Goal: Task Accomplishment & Management: Use online tool/utility

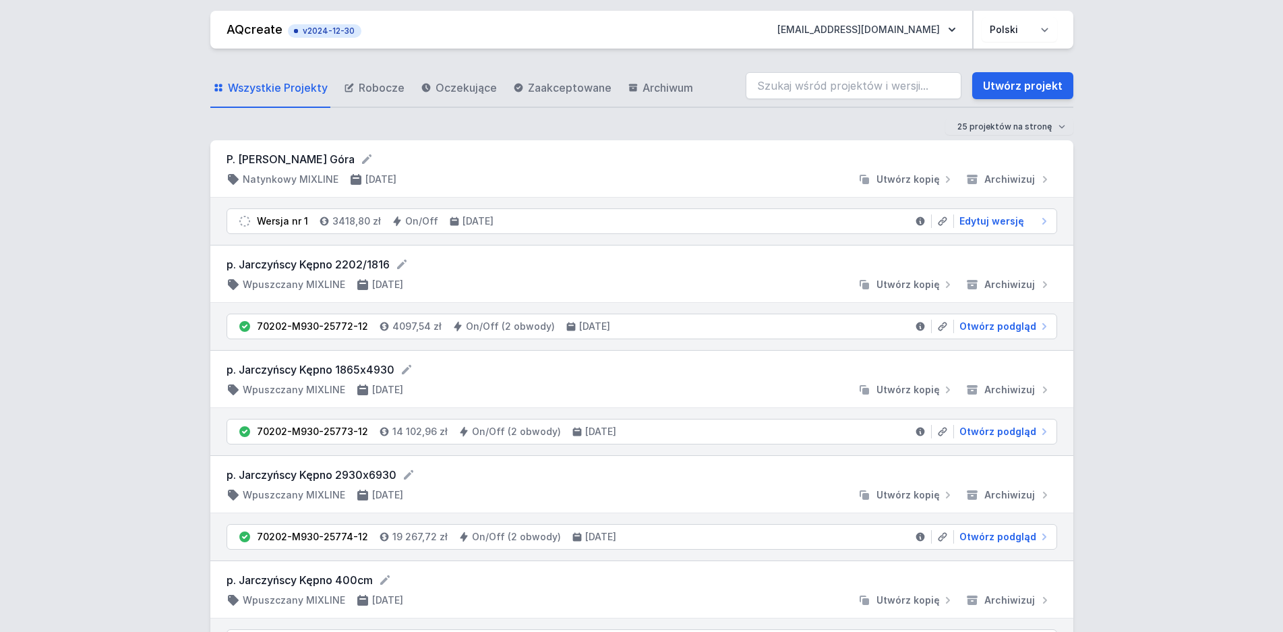
scroll to position [619, 0]
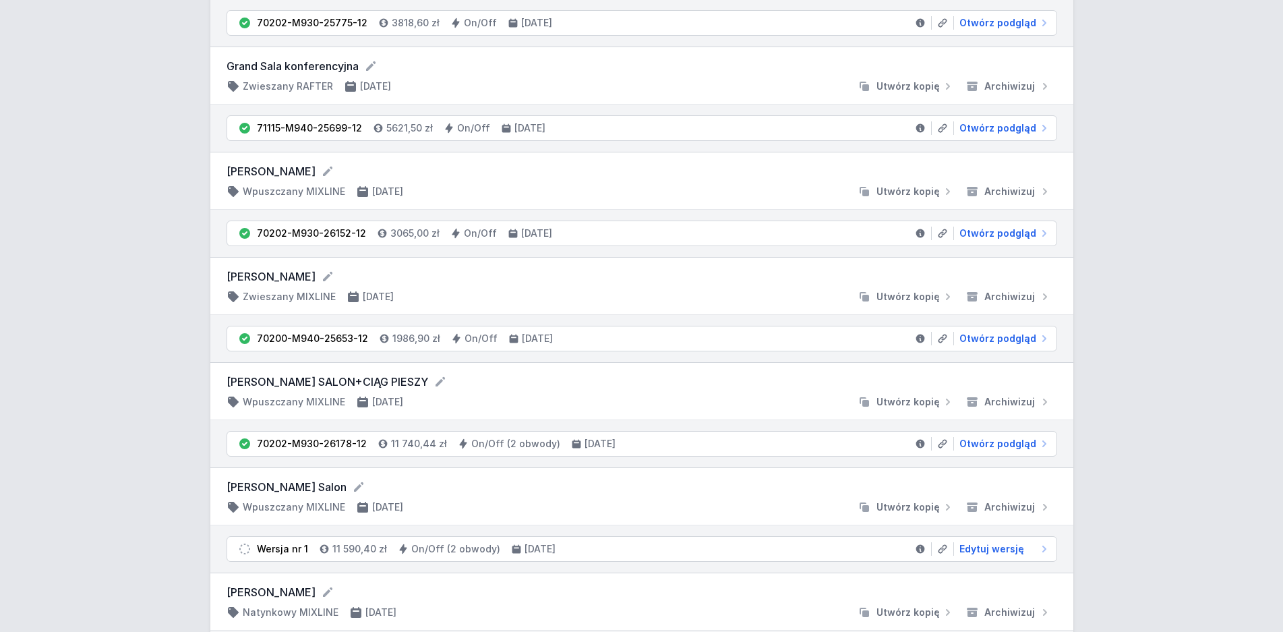
click at [991, 552] on span "Edytuj wersję" at bounding box center [992, 548] width 65 height 13
select select "3000"
select select "true"
select select "2"
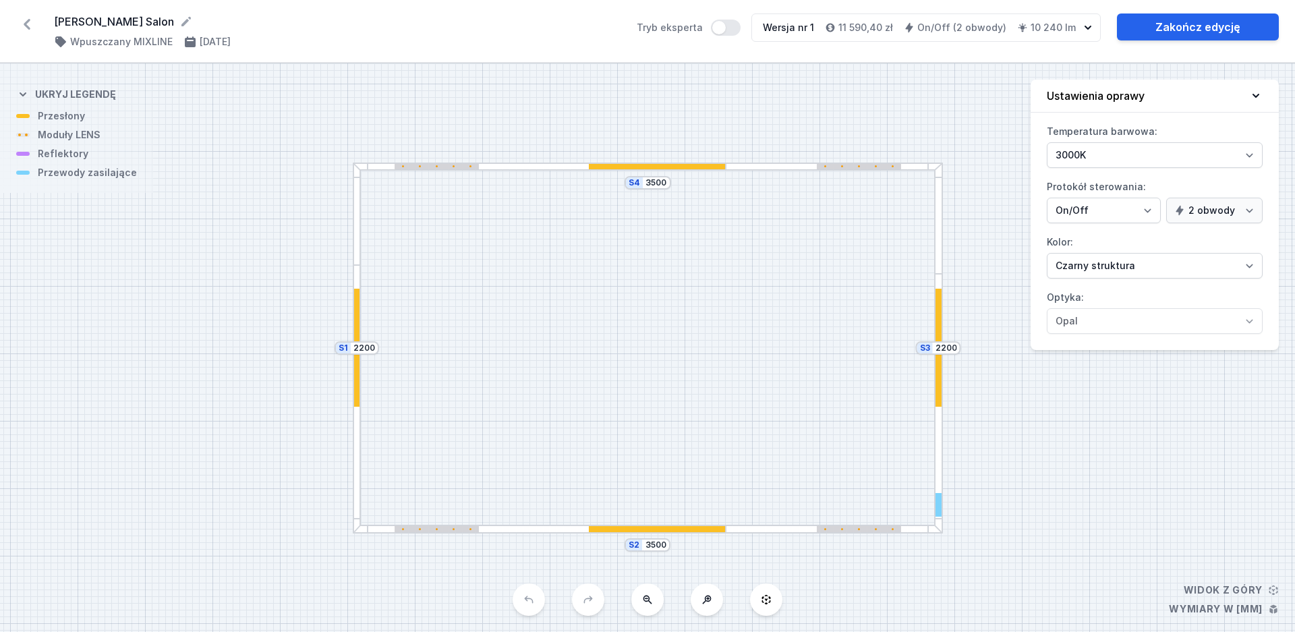
click at [1023, 497] on div "S4 3500 S3 2200 S2 3500 S1 2200" at bounding box center [647, 347] width 1295 height 568
click at [937, 374] on div at bounding box center [938, 348] width 6 height 118
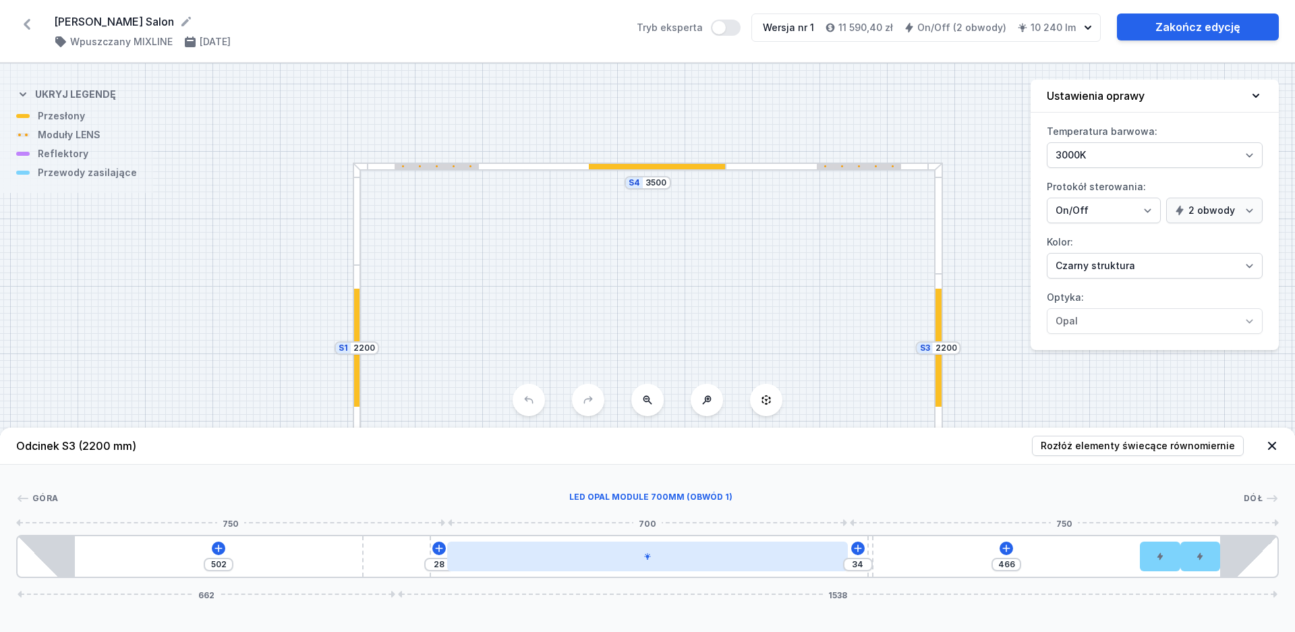
click at [742, 554] on div at bounding box center [647, 556] width 401 height 30
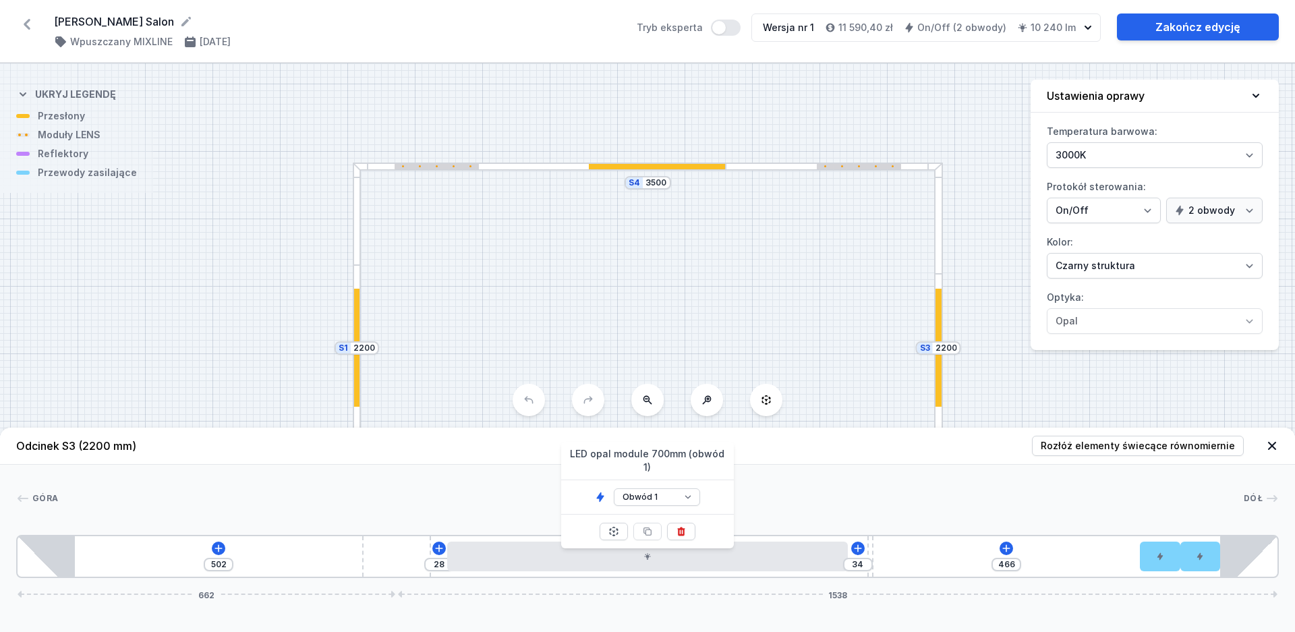
click at [359, 374] on div at bounding box center [357, 348] width 6 height 118
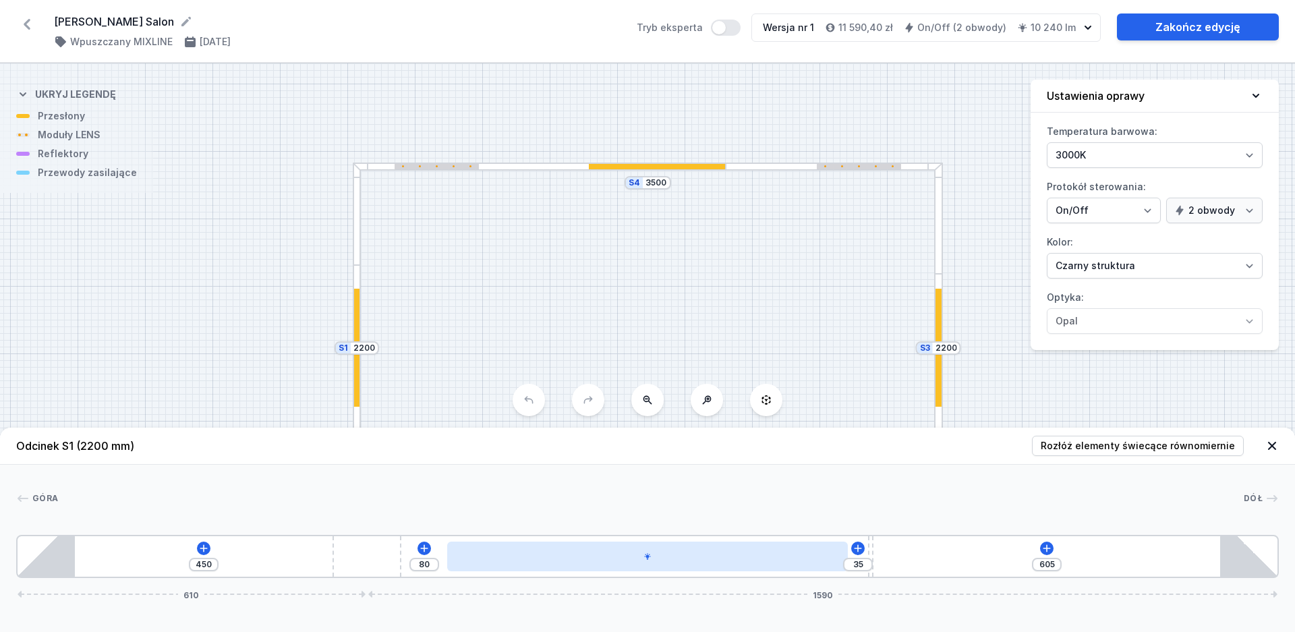
click at [577, 564] on div at bounding box center [647, 556] width 401 height 30
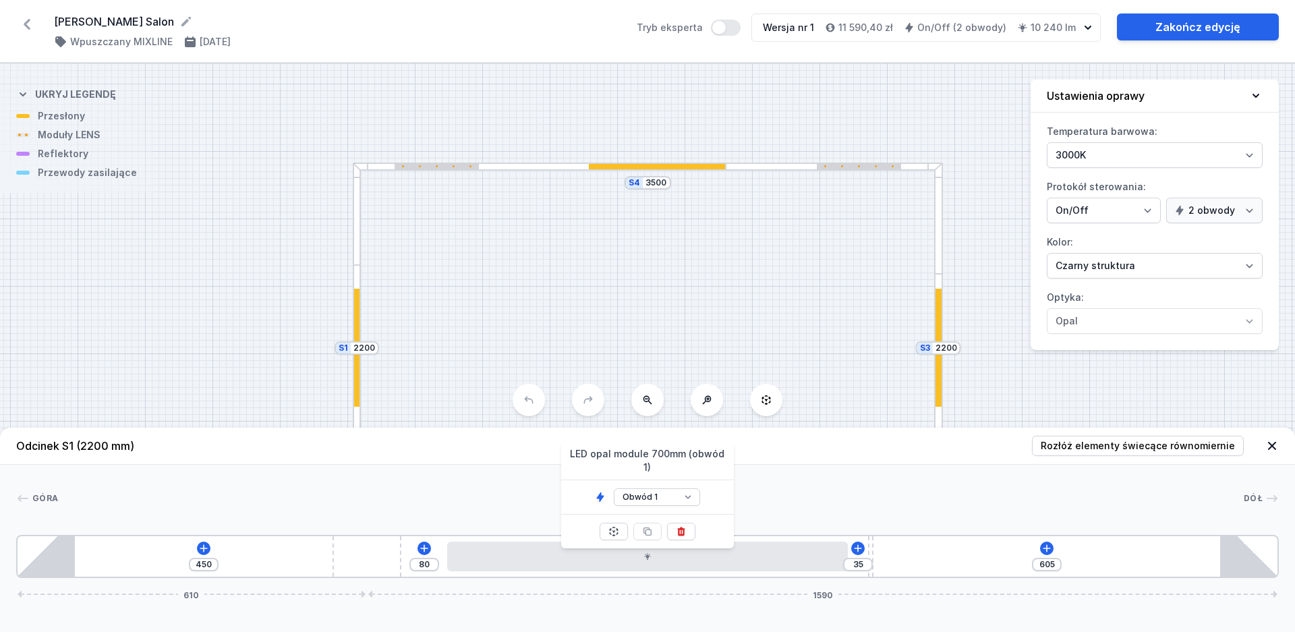
click at [664, 170] on div at bounding box center [540, 167] width 374 height 9
type input "148"
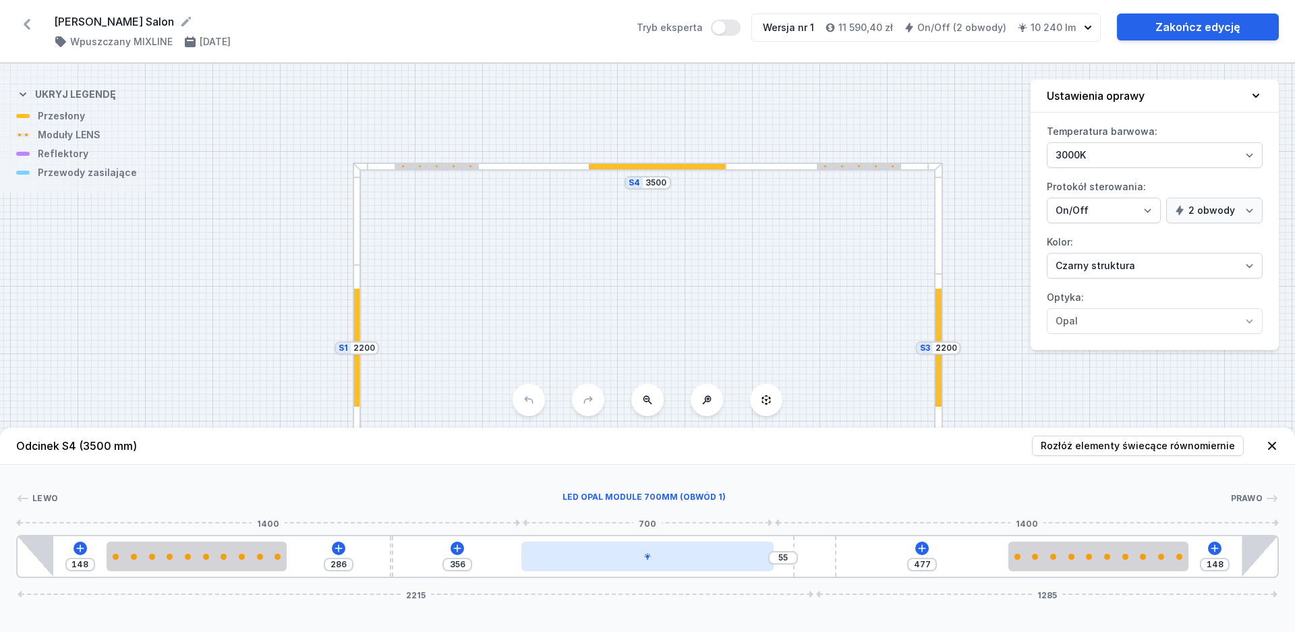
click at [673, 555] on div at bounding box center [647, 556] width 252 height 30
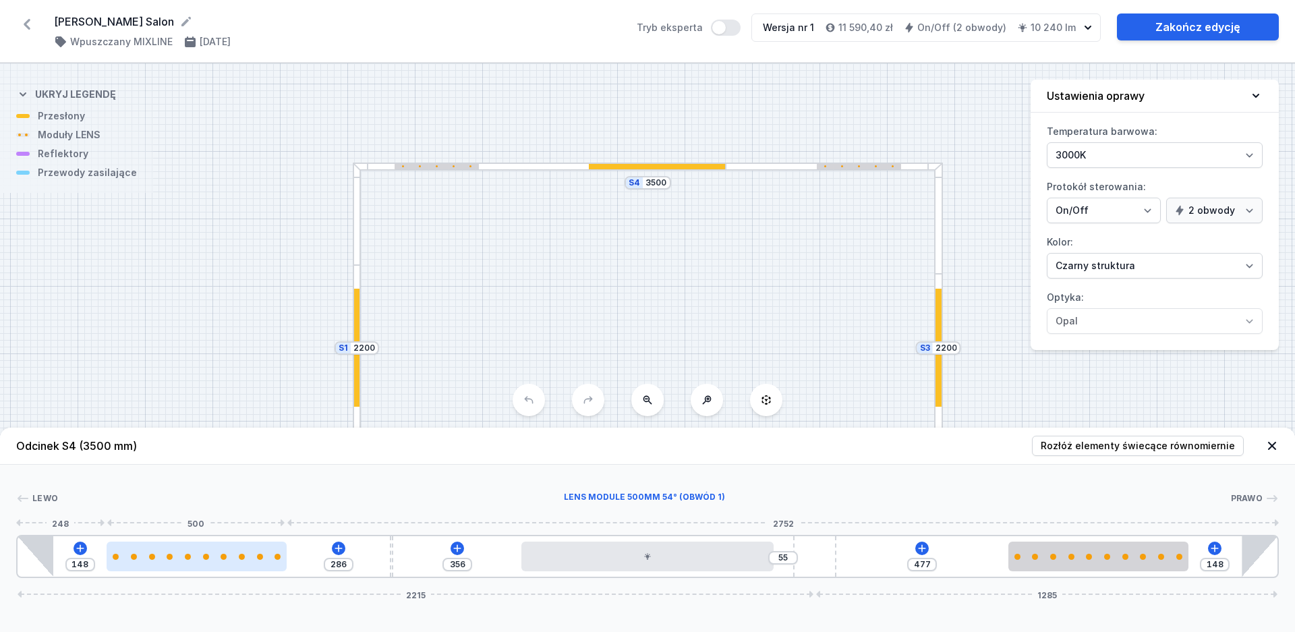
click at [214, 564] on div at bounding box center [197, 556] width 180 height 30
select select "2687"
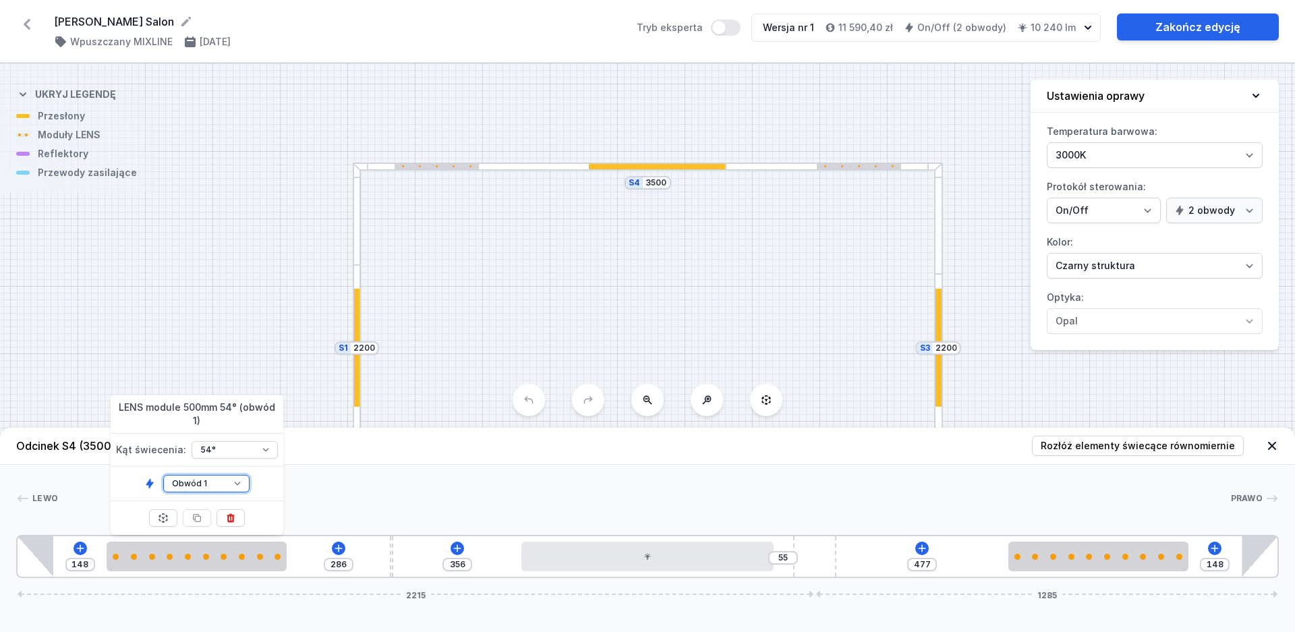
click at [163, 475] on select "Obwód 1 Obwód 2" at bounding box center [206, 484] width 86 height 18
select select "2"
click option "Obwód 2" at bounding box center [0, 0] width 0 height 0
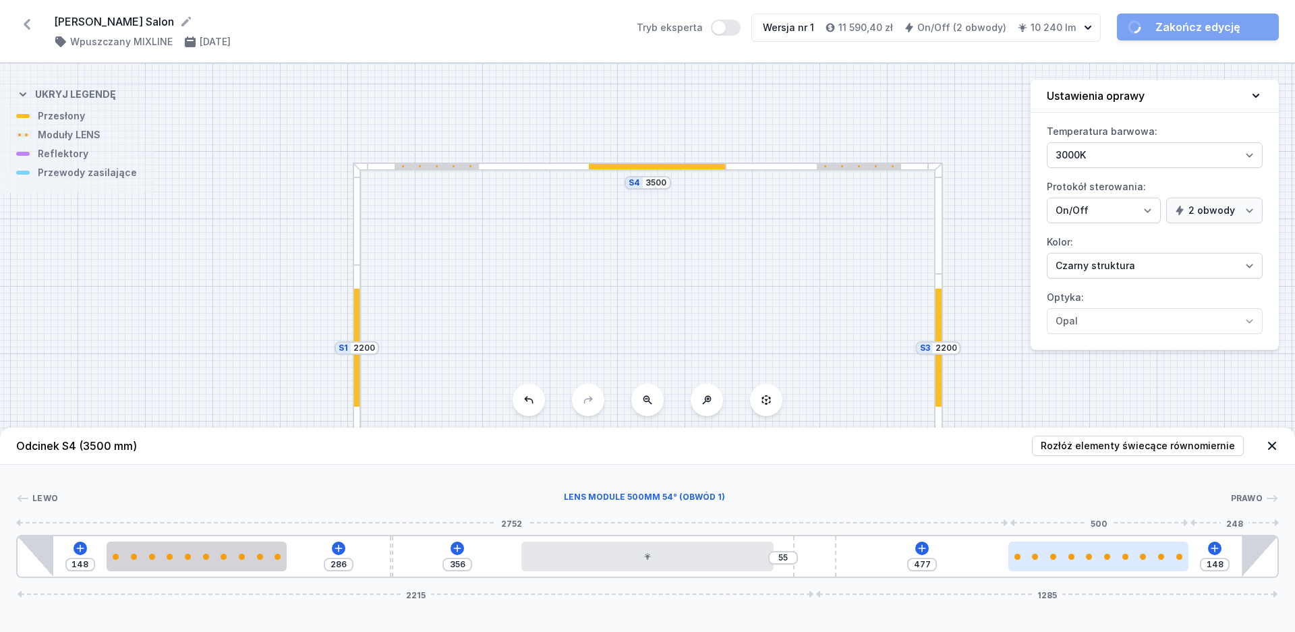
click at [1051, 562] on div at bounding box center [1098, 556] width 180 height 30
select select "2687"
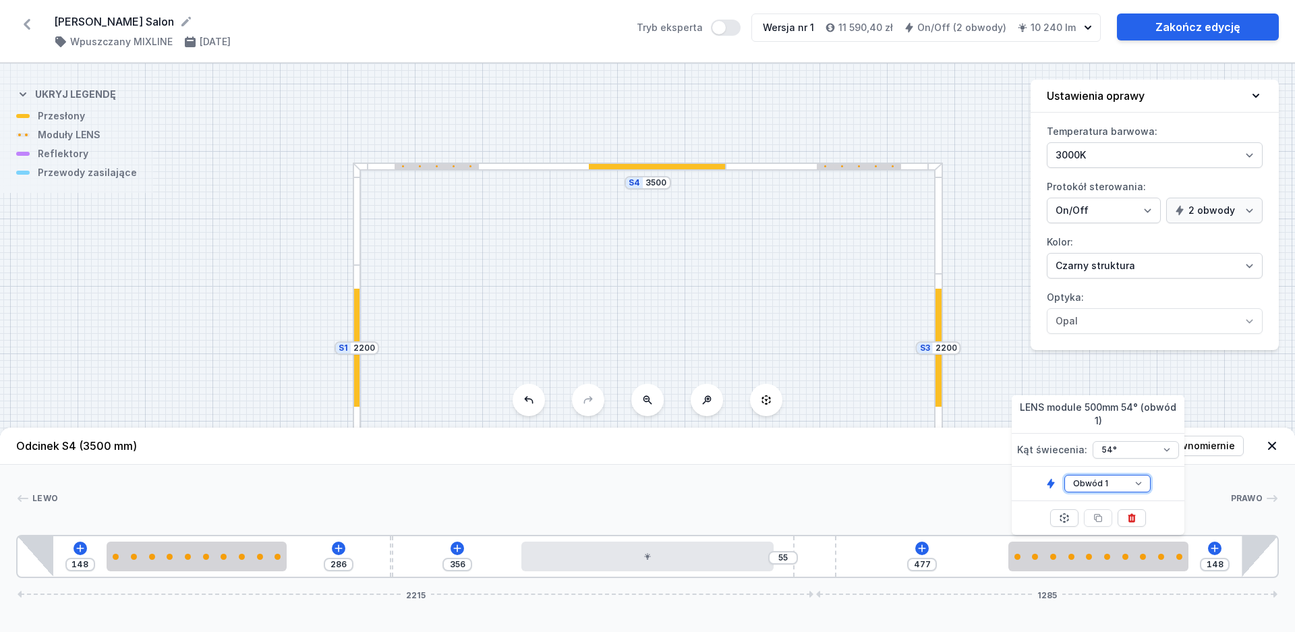
click at [1064, 475] on select "Obwód 1 Obwód 2" at bounding box center [1107, 484] width 86 height 18
select select "2"
click option "Obwód 2" at bounding box center [0, 0] width 0 height 0
click at [970, 313] on div "S4 3500 S3 2200 S2 3500 S1 2200" at bounding box center [647, 347] width 1295 height 568
click at [1273, 442] on icon at bounding box center [1271, 445] width 13 height 13
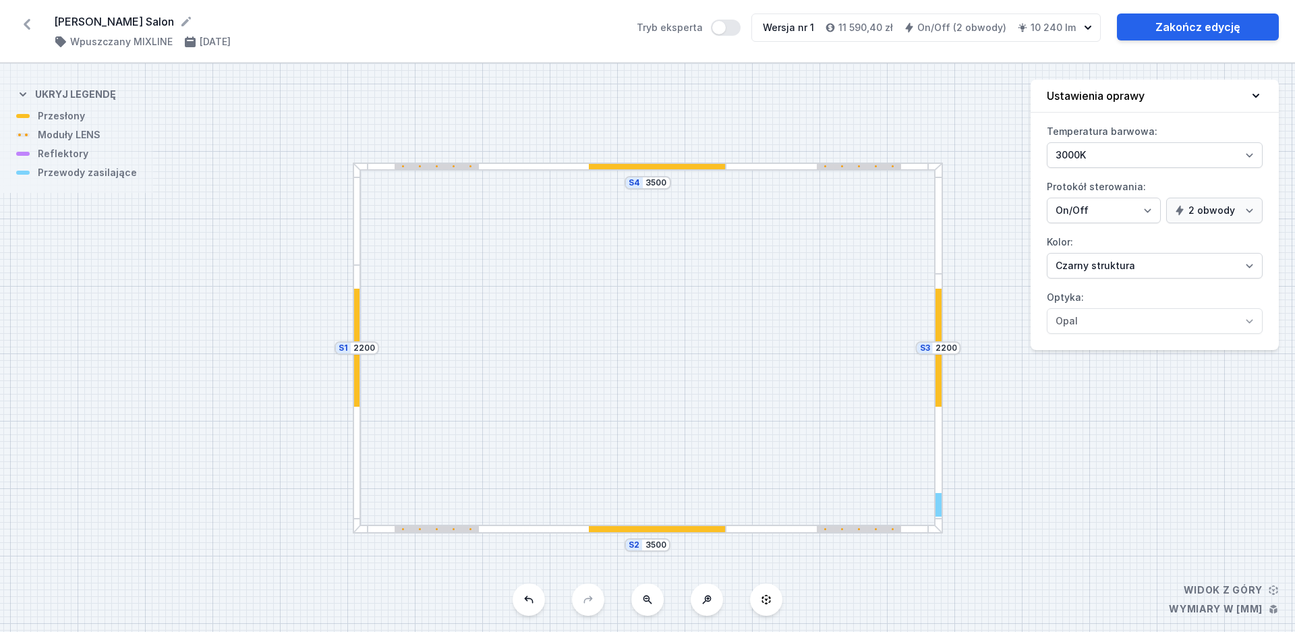
click at [852, 531] on div at bounding box center [859, 529] width 84 height 6
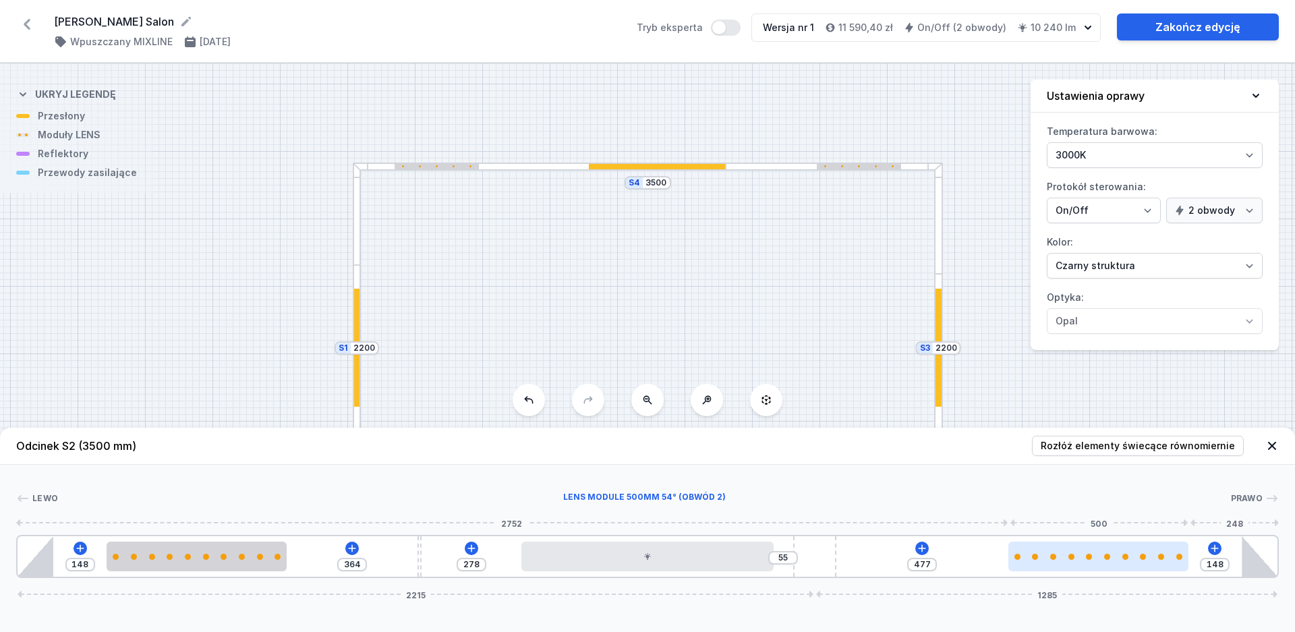
click at [1064, 558] on div at bounding box center [1098, 557] width 180 height 6
select select "2687"
select select "2"
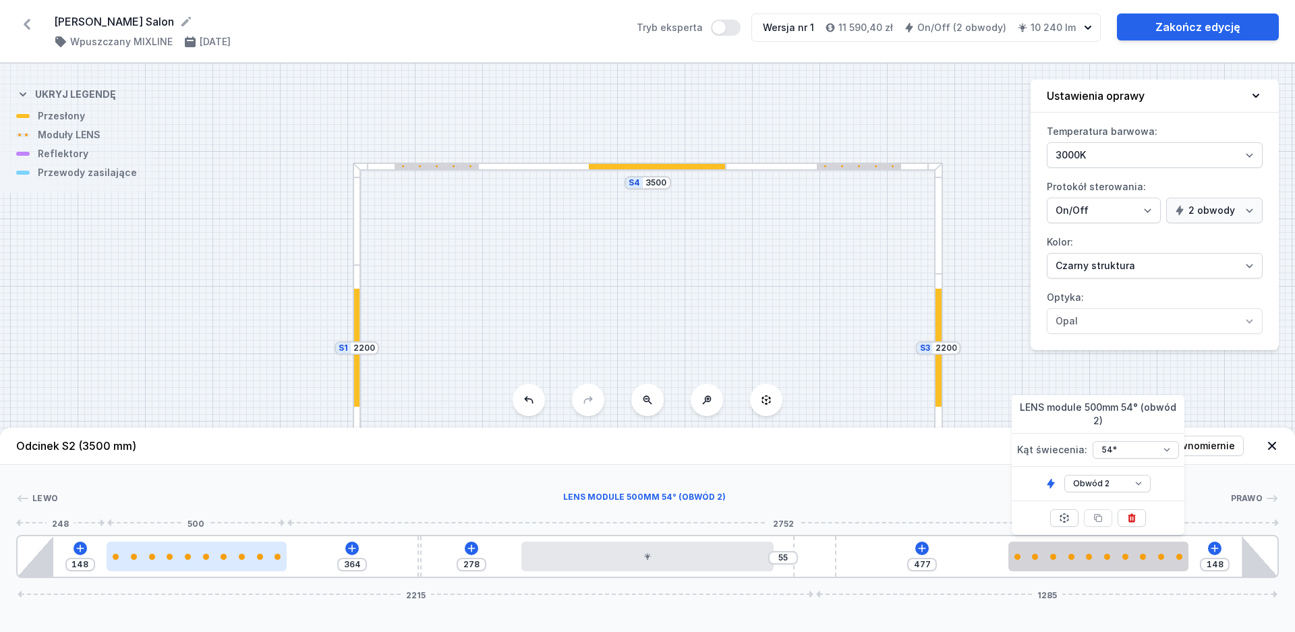
click at [249, 555] on div at bounding box center [197, 557] width 180 height 6
select select "2687"
select select "2"
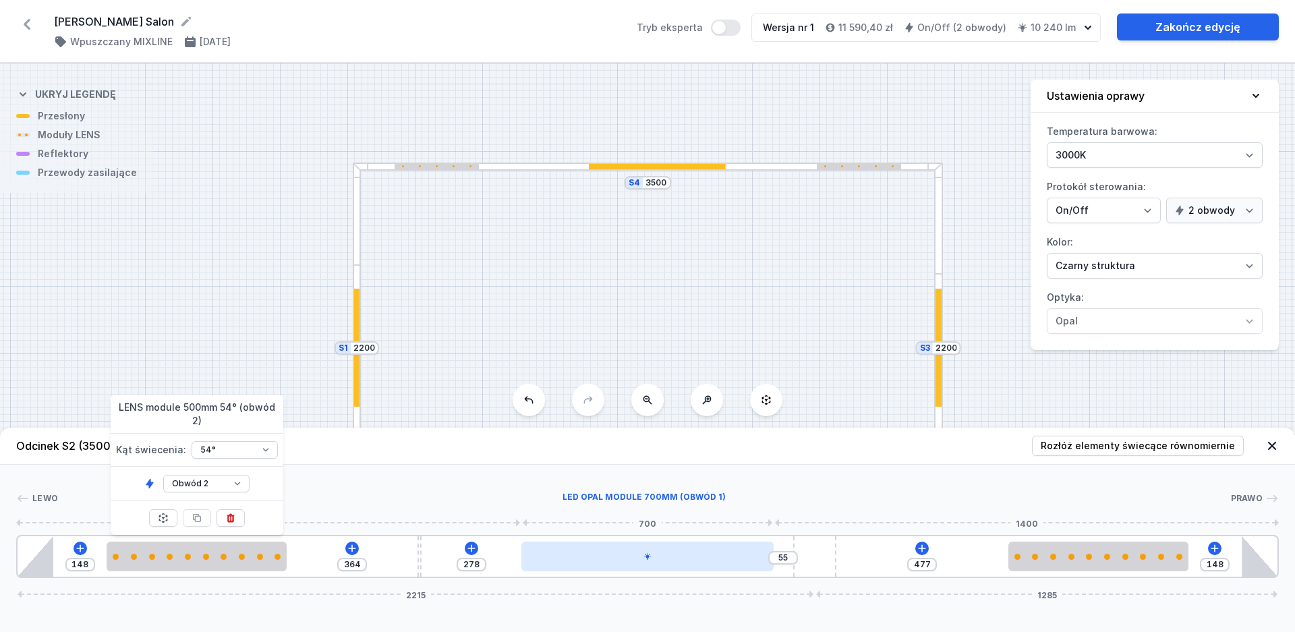
click at [640, 566] on div at bounding box center [647, 556] width 252 height 30
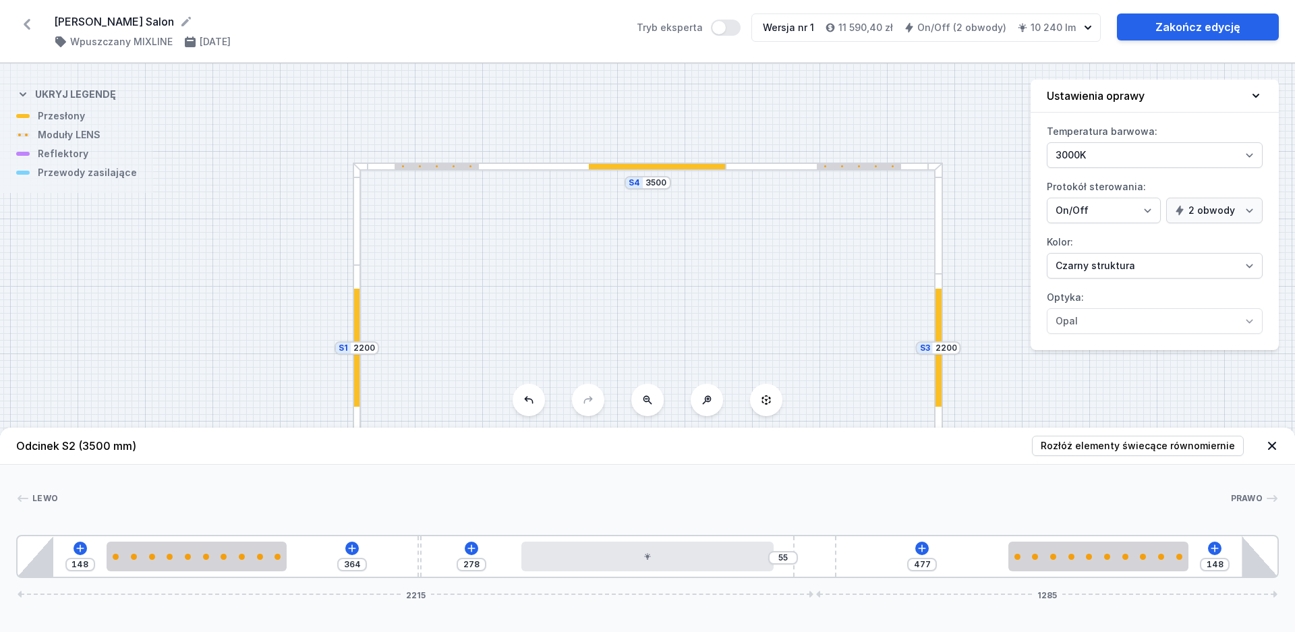
click at [1278, 444] on icon at bounding box center [1271, 445] width 13 height 13
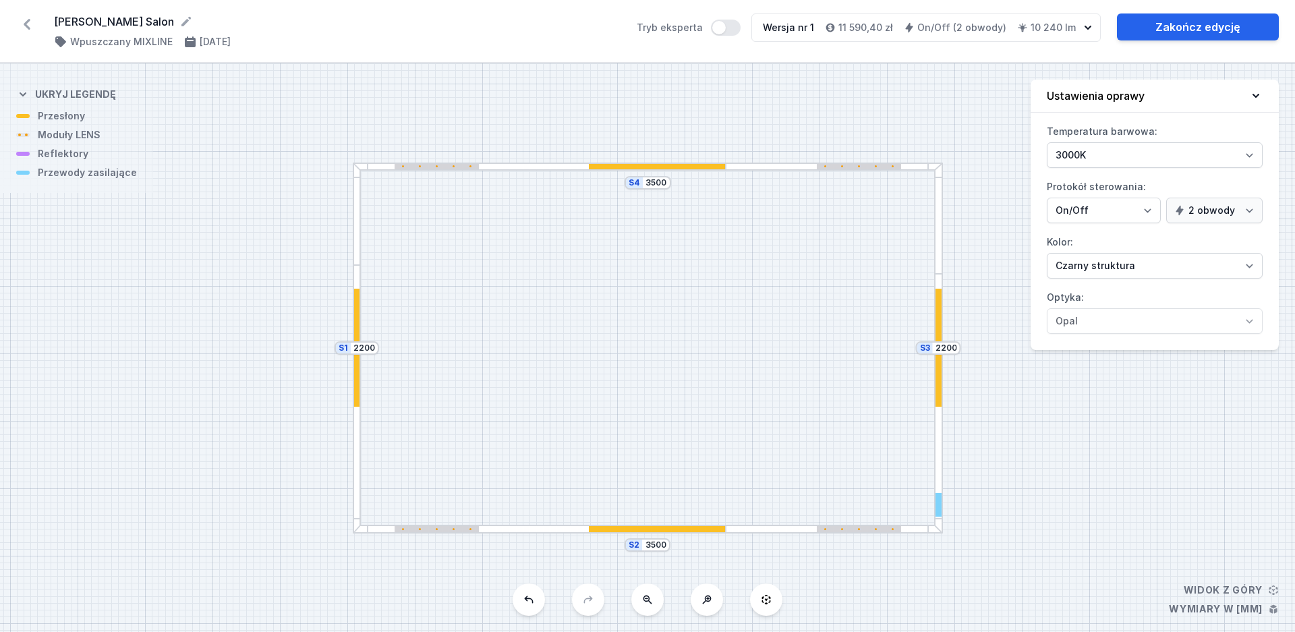
click at [568, 165] on div at bounding box center [540, 167] width 374 height 9
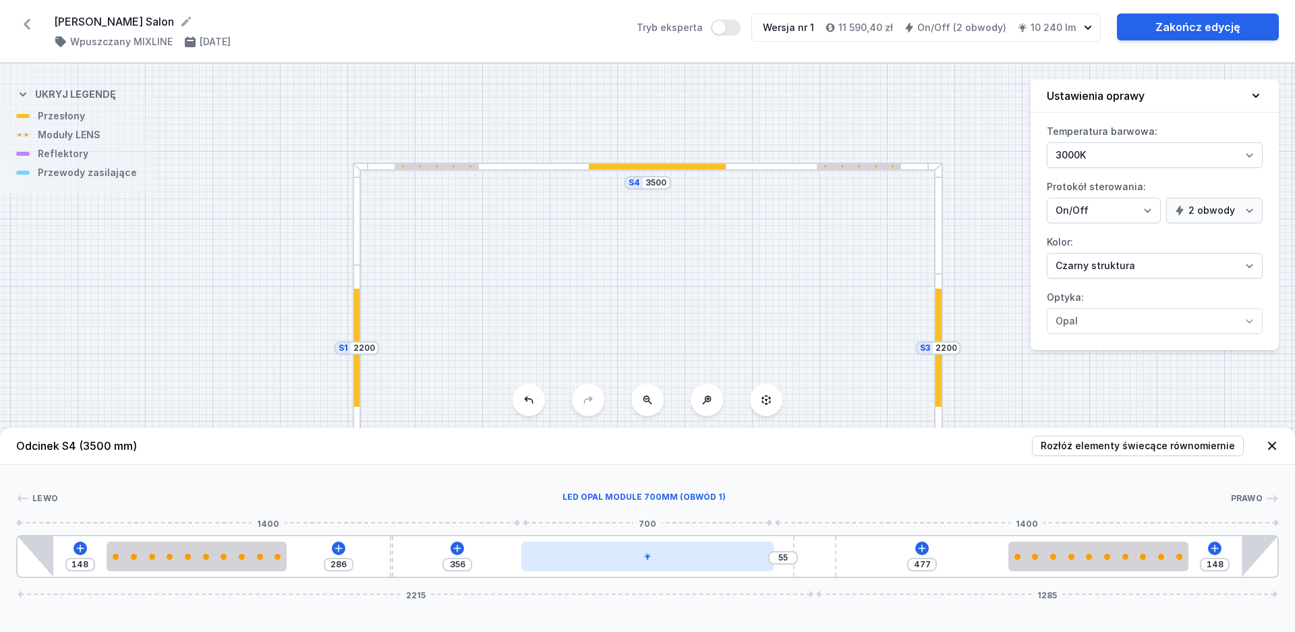
click at [727, 552] on div at bounding box center [647, 556] width 252 height 30
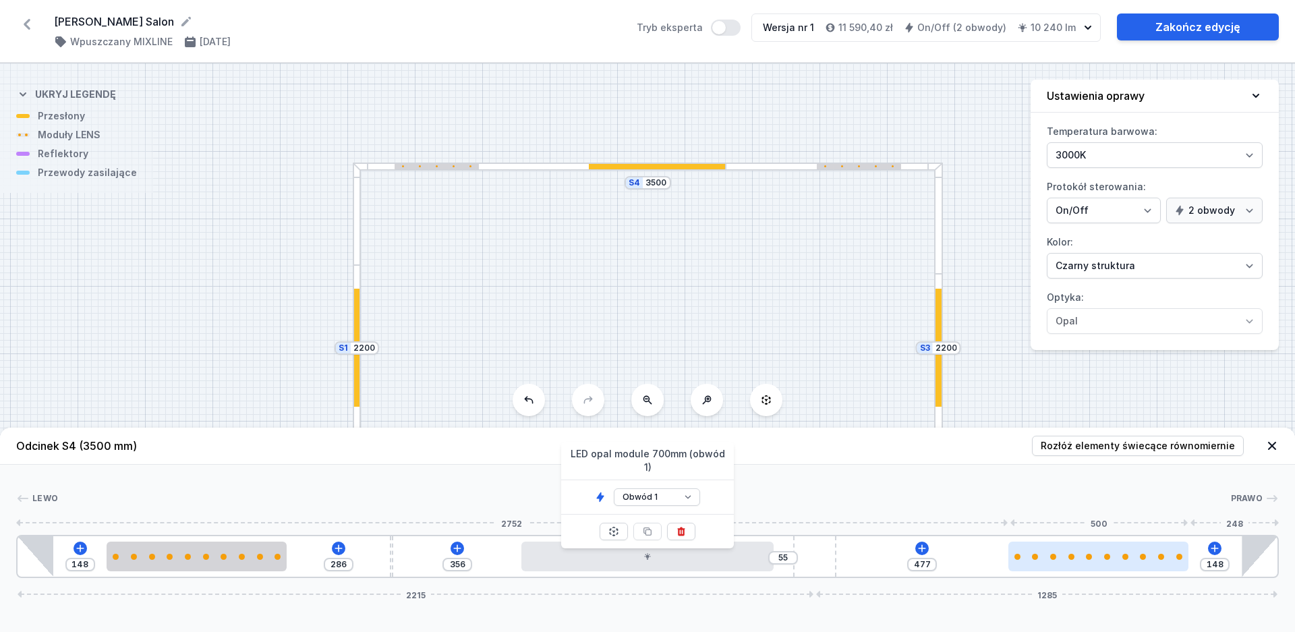
click at [1102, 559] on div at bounding box center [1098, 557] width 180 height 6
select select "2687"
select select "2"
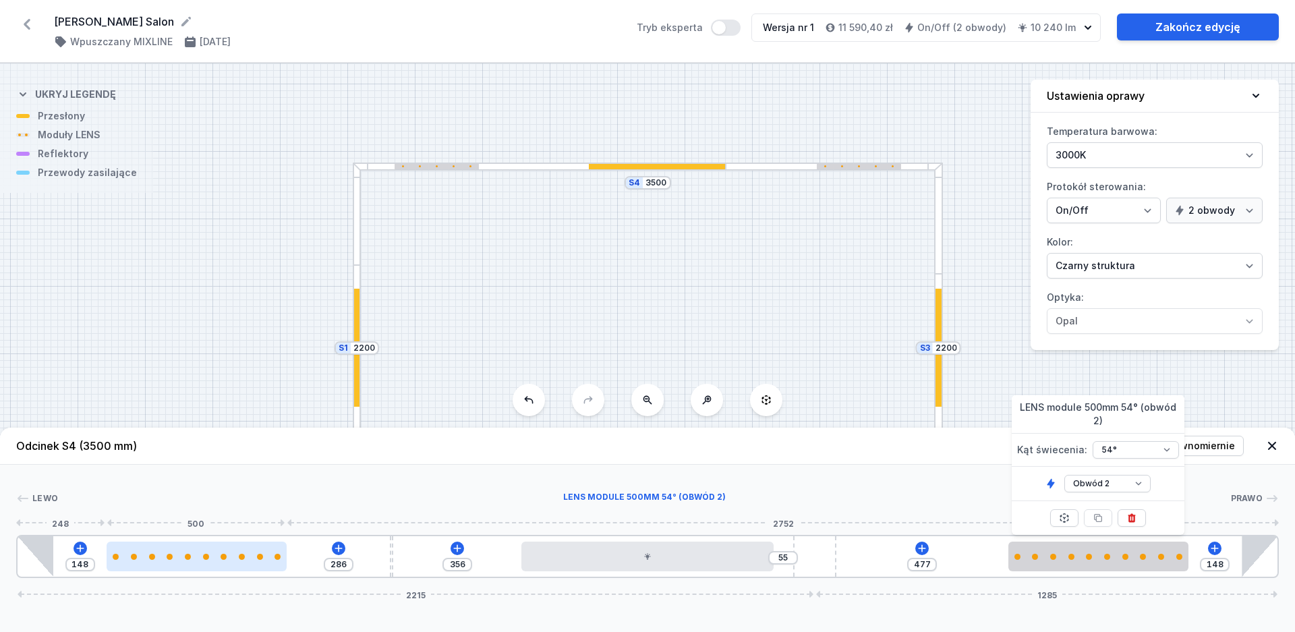
type input "184"
type input "250"
click at [171, 560] on div at bounding box center [197, 556] width 180 height 30
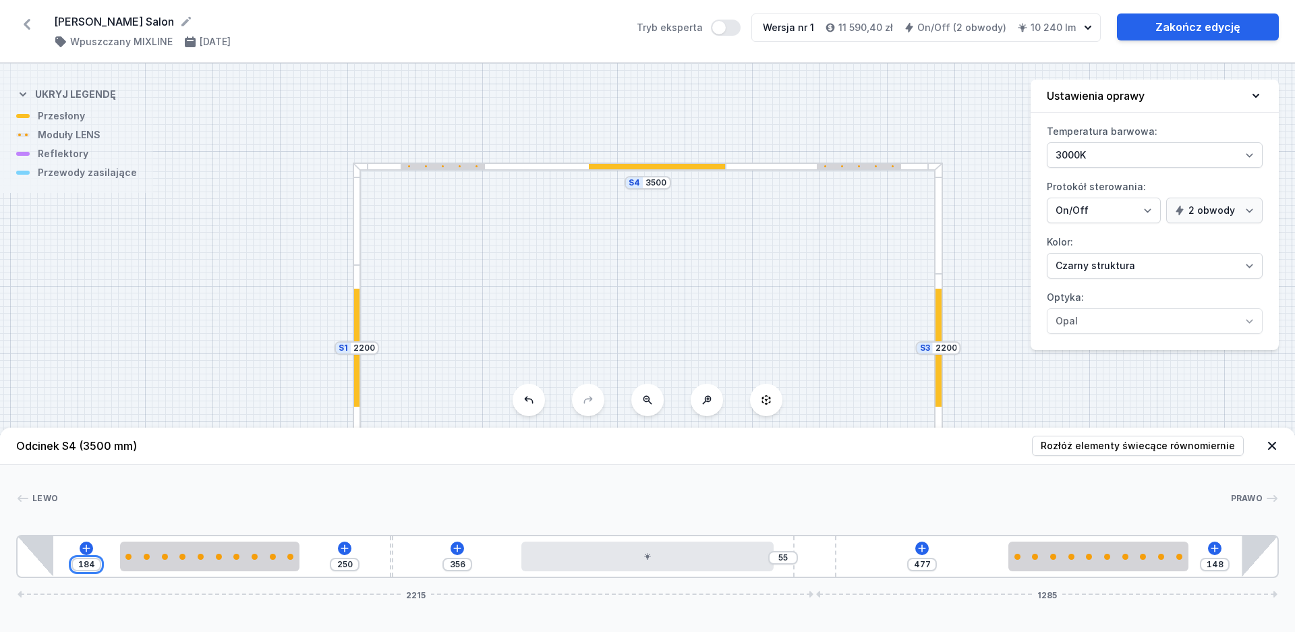
click at [88, 566] on input "184" at bounding box center [87, 564] width 22 height 11
type input "14"
type input "420"
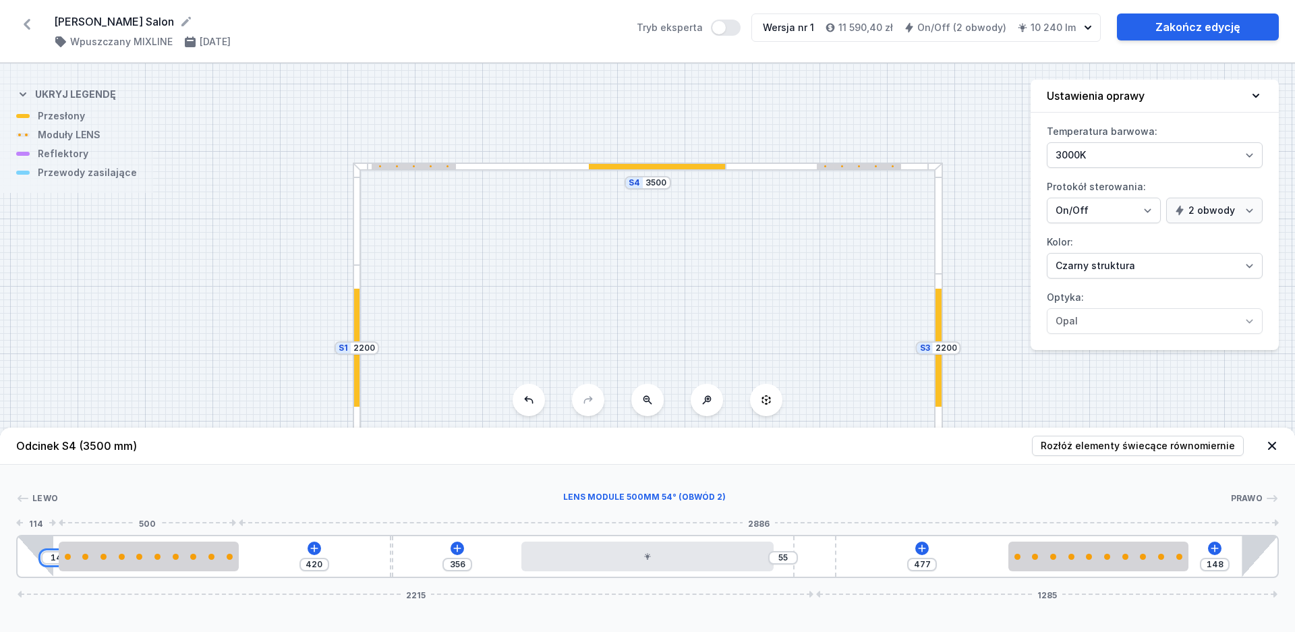
type input "144"
type input "290"
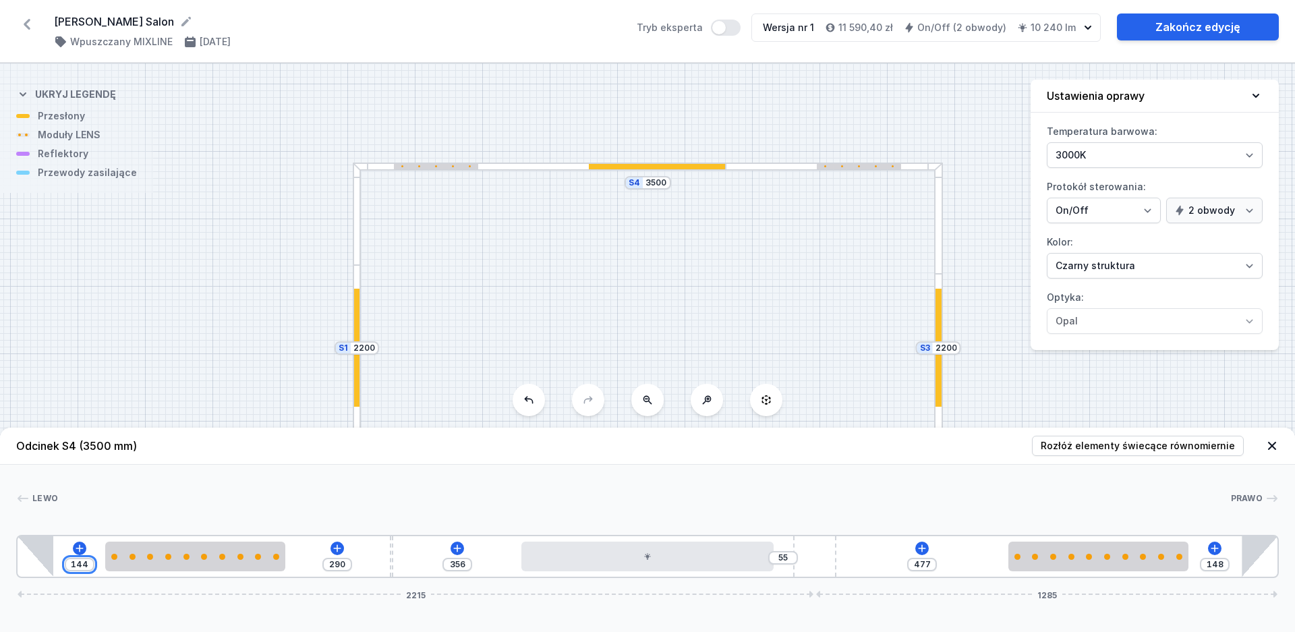
click at [87, 562] on input "144" at bounding box center [80, 564] width 22 height 11
click at [84, 566] on input "144" at bounding box center [80, 564] width 22 height 11
type input "148"
type input "286"
type input "148"
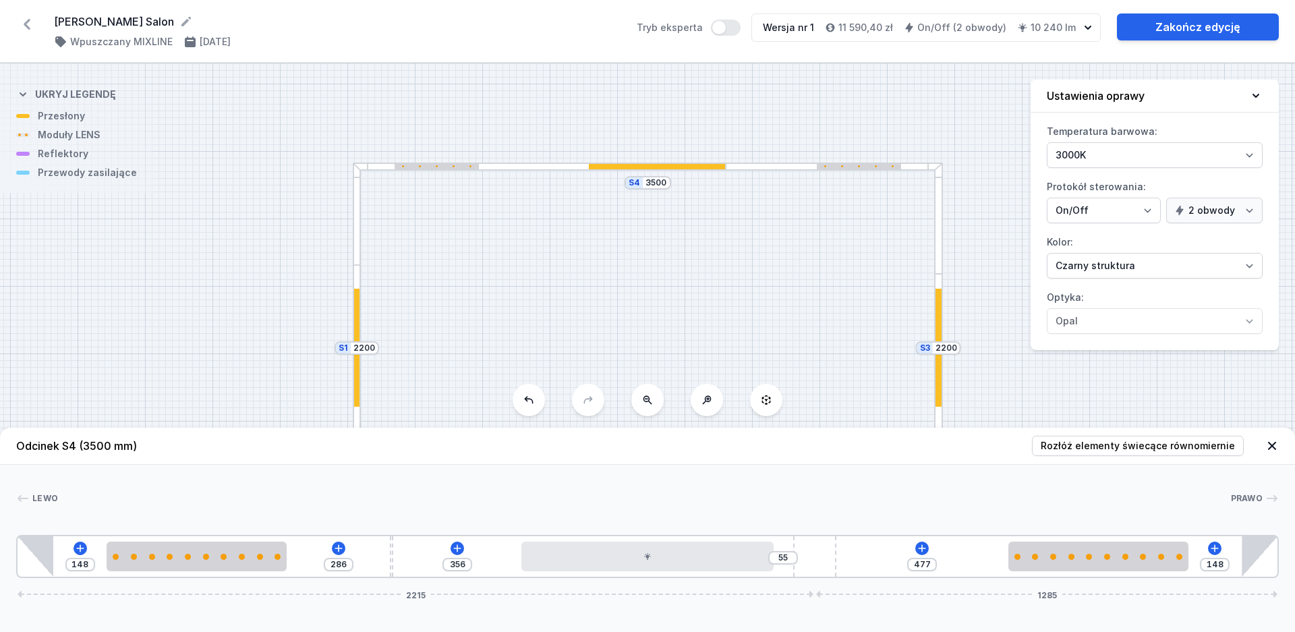
click at [111, 488] on div "Lewo Prawo 1 2 2 3 4 1 5 2 2 1 148 286 356 55 477 148 2215 1285 248 500 652 700…" at bounding box center [647, 521] width 1295 height 113
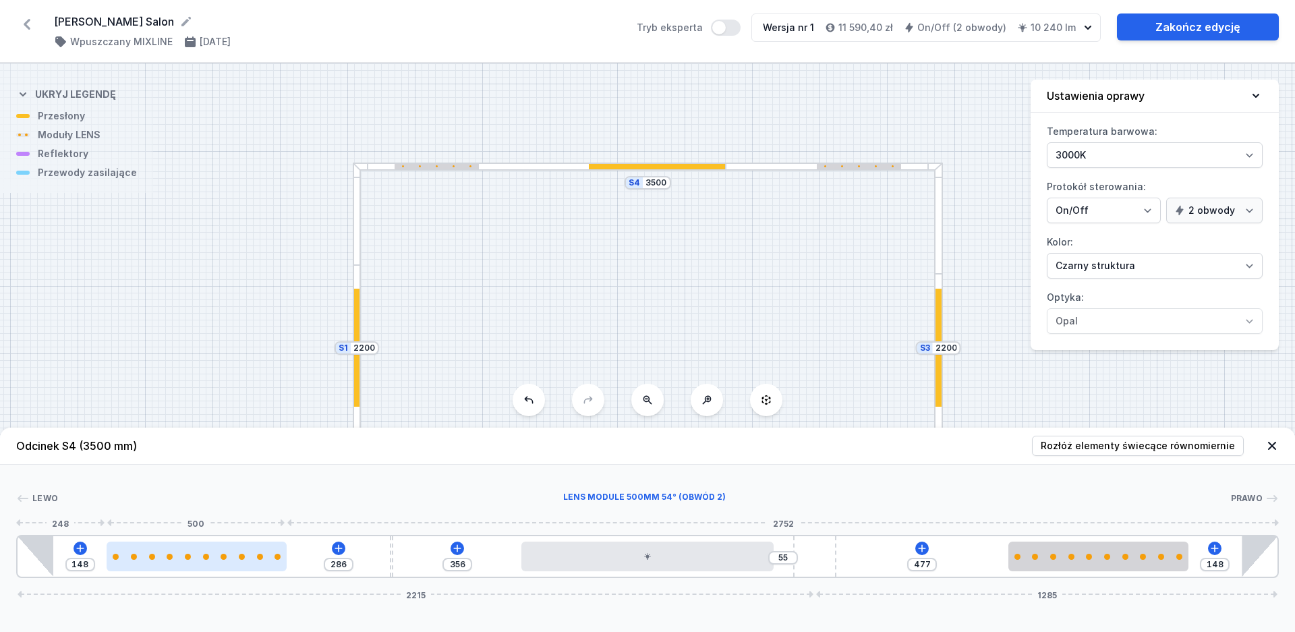
click at [254, 566] on div at bounding box center [197, 556] width 180 height 30
select select "2687"
select select "2"
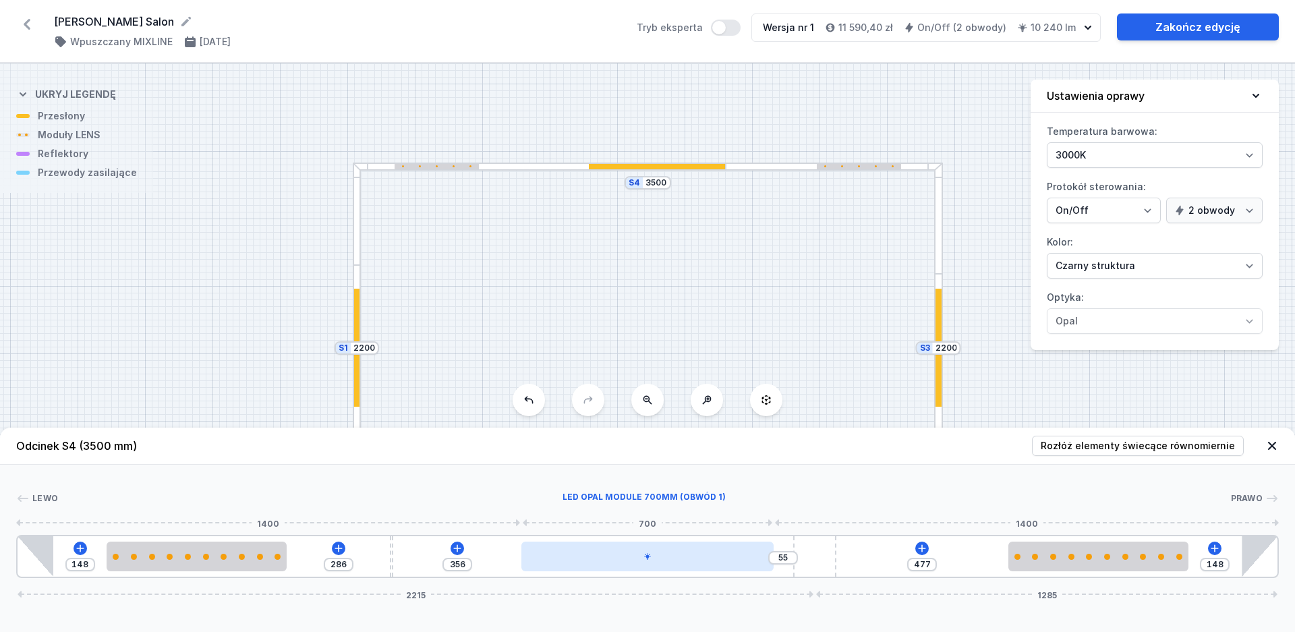
click at [582, 568] on div at bounding box center [647, 556] width 252 height 30
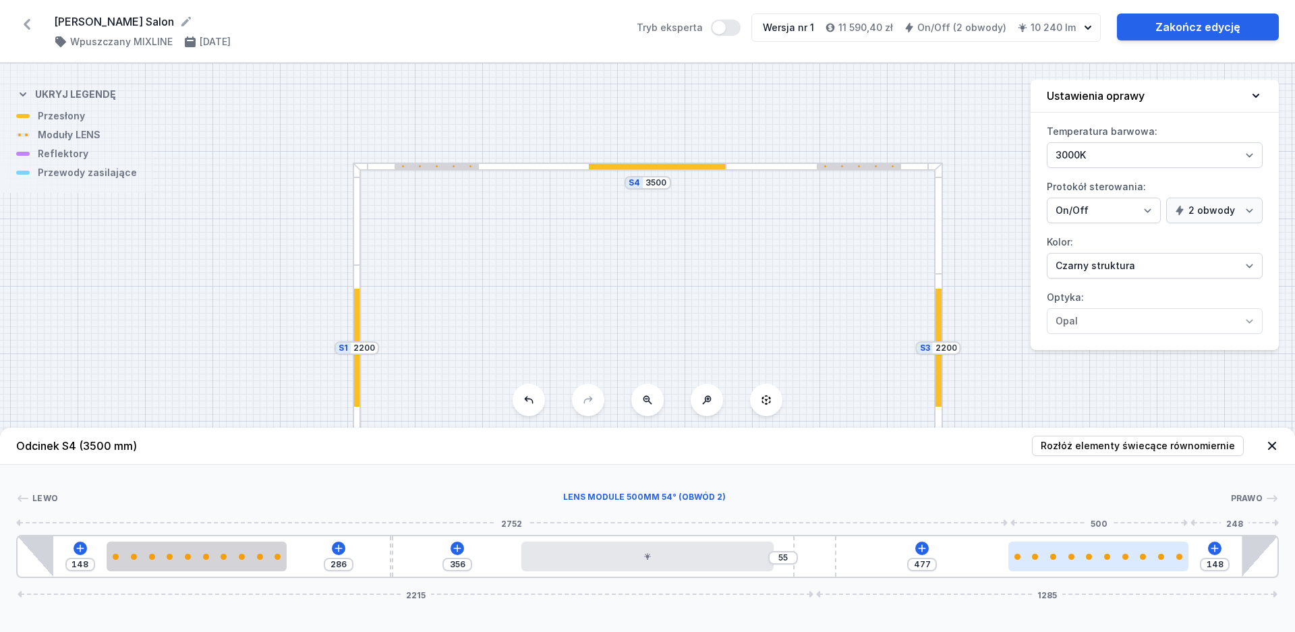
click at [1105, 560] on div at bounding box center [1098, 556] width 180 height 30
select select "2687"
select select "2"
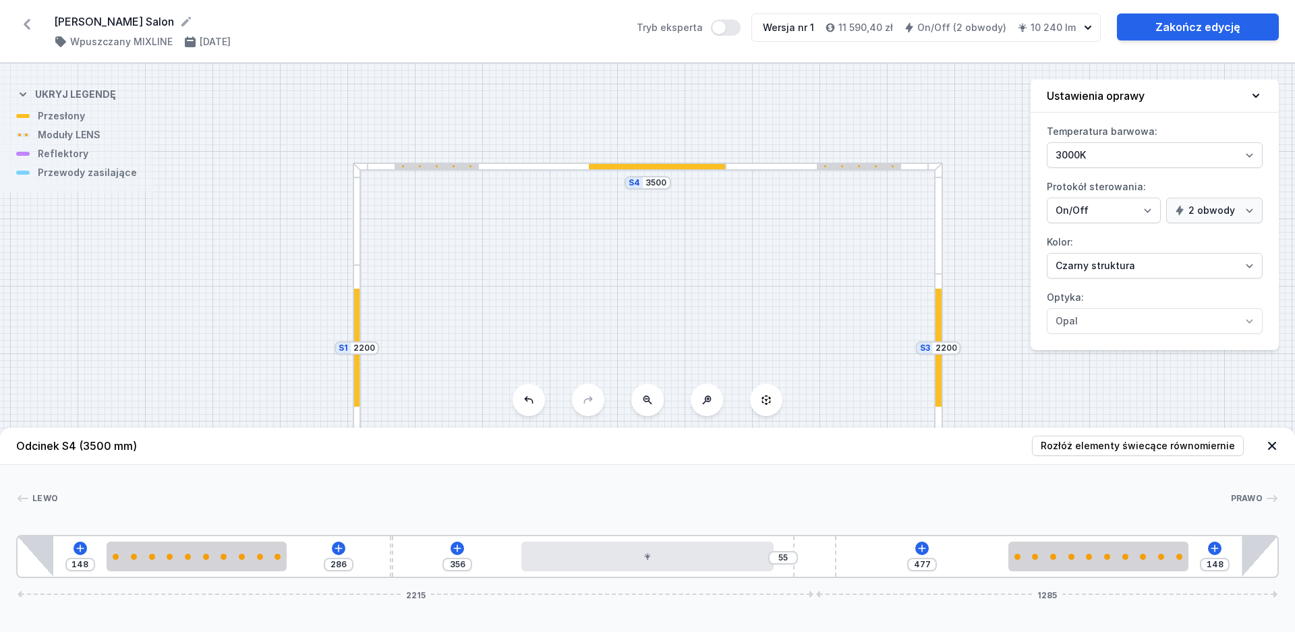
click at [1269, 445] on icon at bounding box center [1271, 445] width 13 height 13
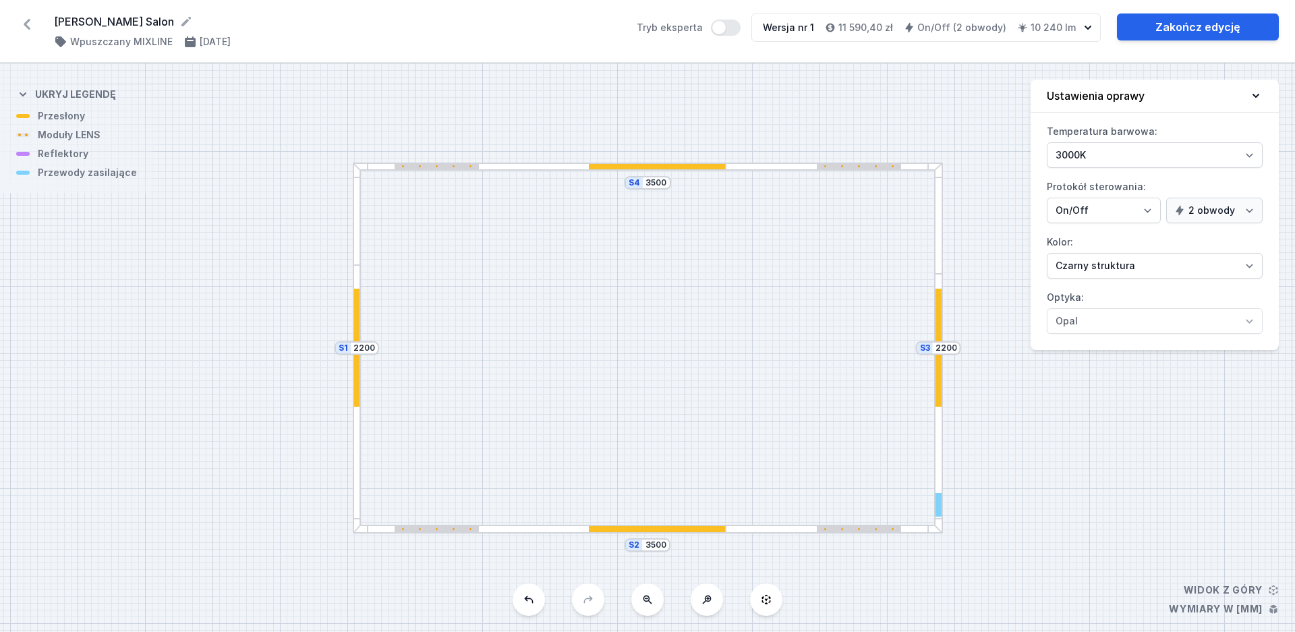
click at [1117, 400] on div "S4 3500 S3 2200 S2 3500 S1 2200" at bounding box center [647, 347] width 1295 height 568
click at [442, 530] on div at bounding box center [436, 529] width 84 height 6
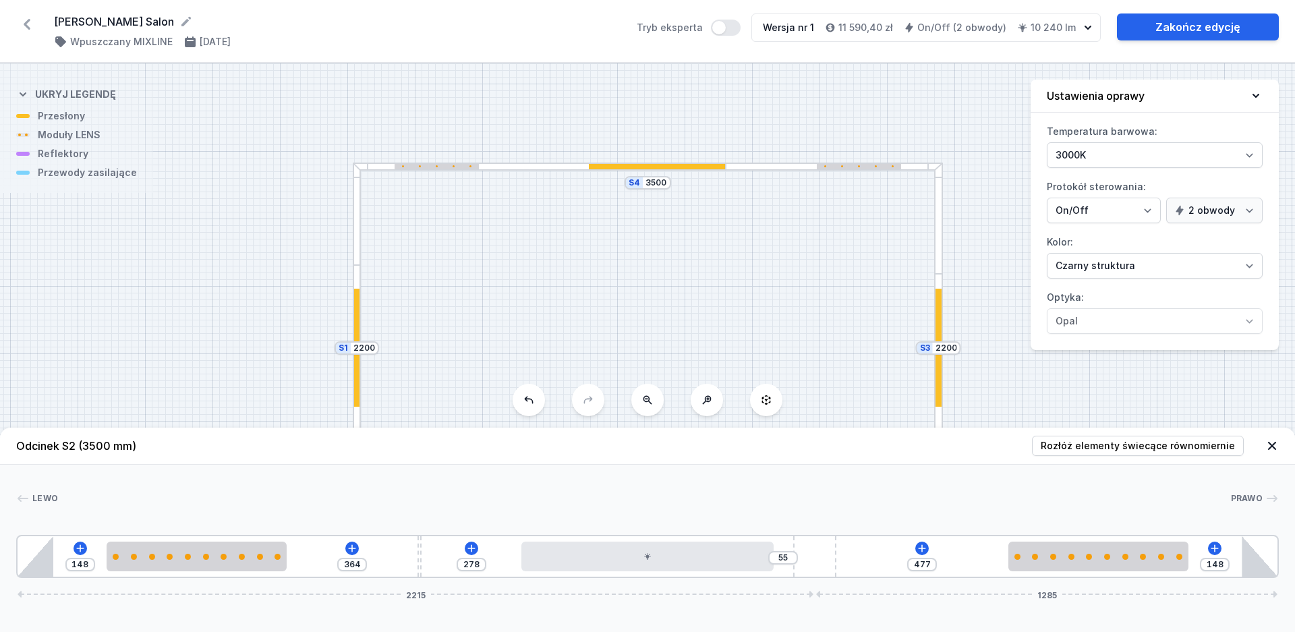
click at [1272, 447] on icon at bounding box center [1271, 445] width 13 height 13
